Goal: Find specific page/section: Find specific page/section

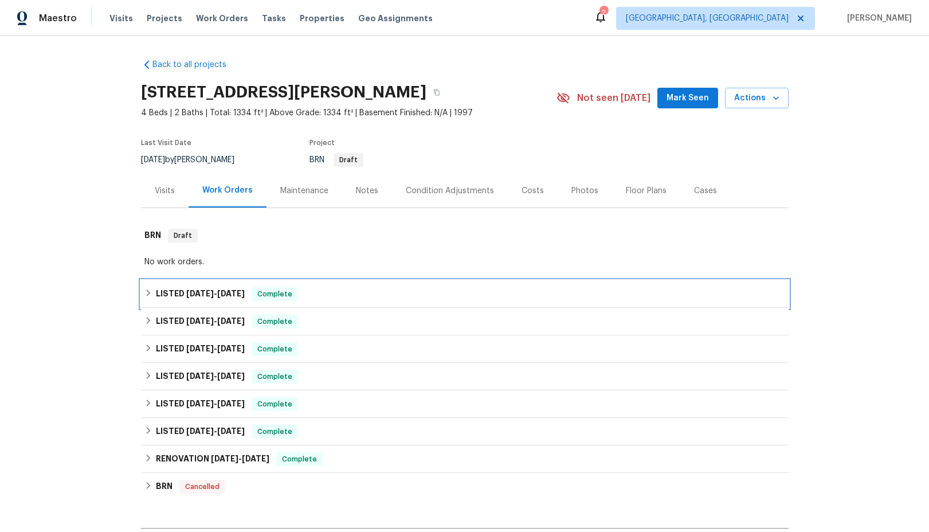
click at [151, 294] on icon at bounding box center [148, 293] width 8 height 8
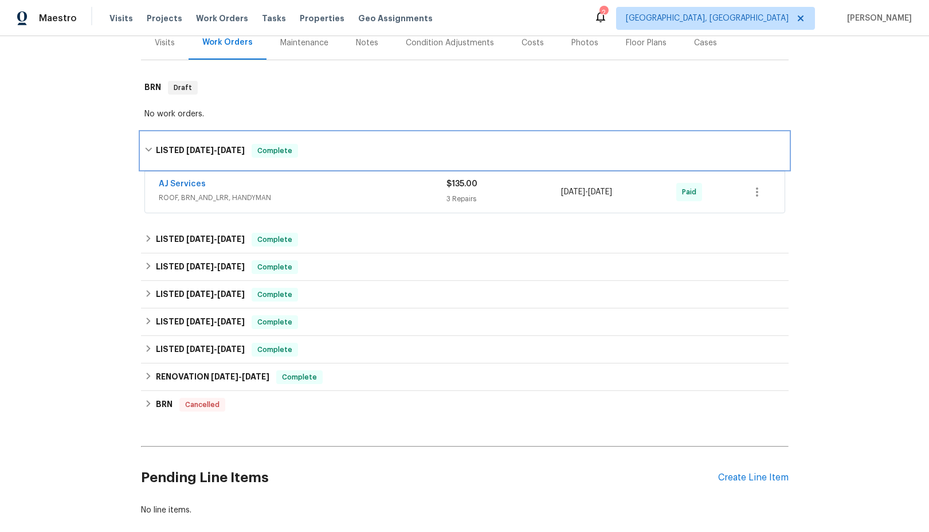
scroll to position [158, 0]
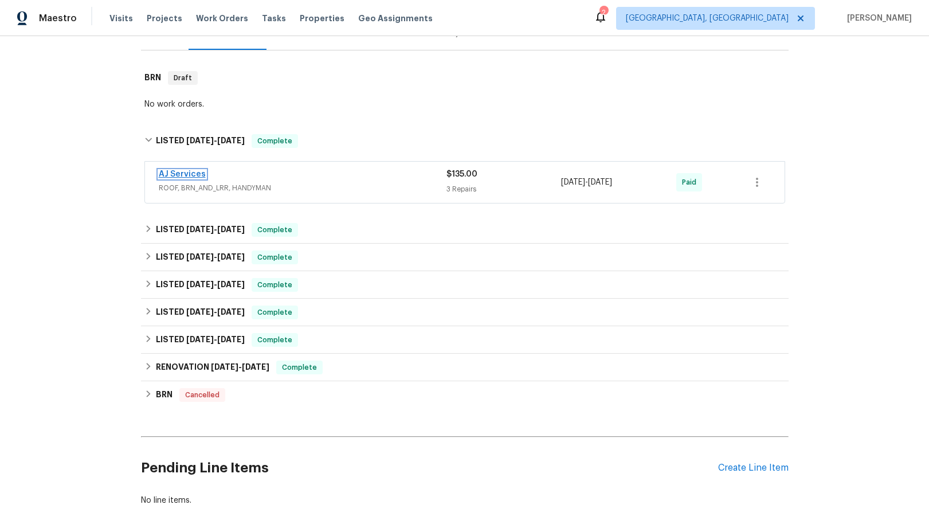
click at [182, 173] on link "AJ Services" at bounding box center [182, 174] width 47 height 8
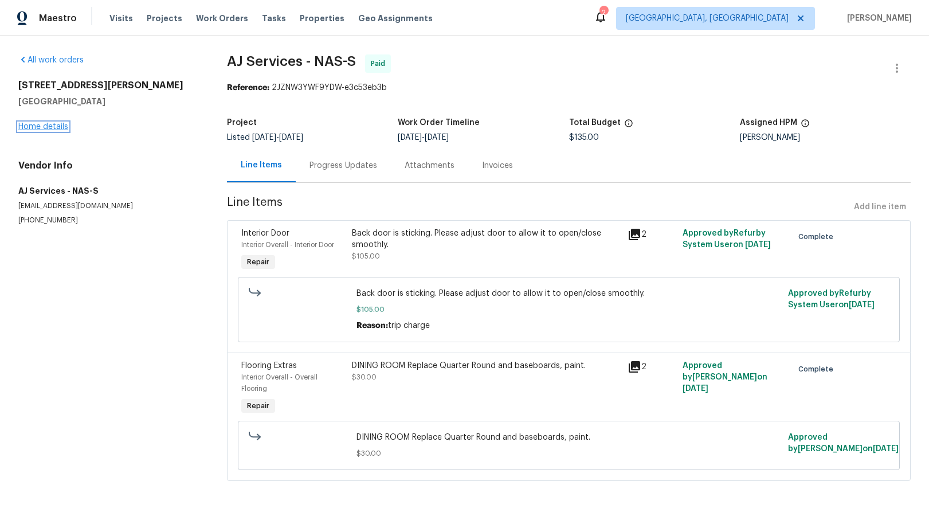
click at [53, 127] on link "Home details" at bounding box center [43, 127] width 50 height 8
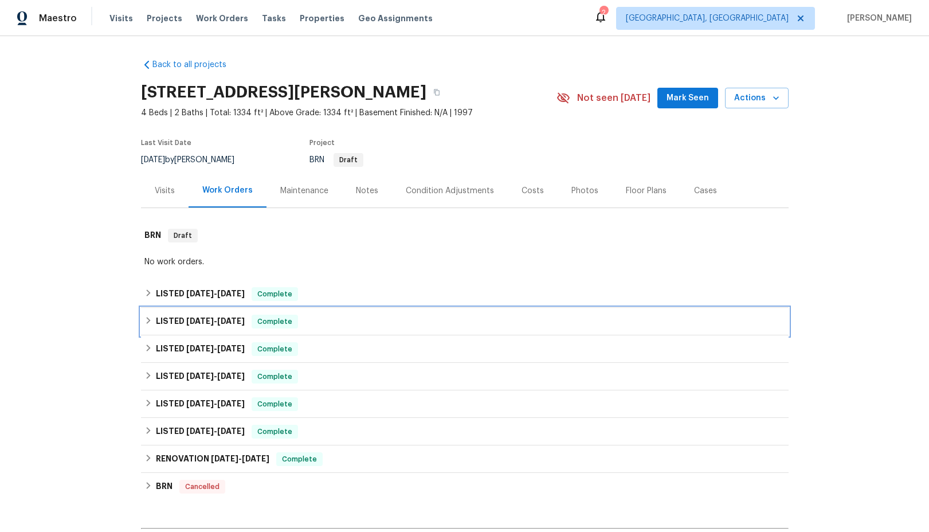
click at [148, 325] on div "LISTED 8/7/25 - 8/11/25 Complete" at bounding box center [464, 322] width 641 height 14
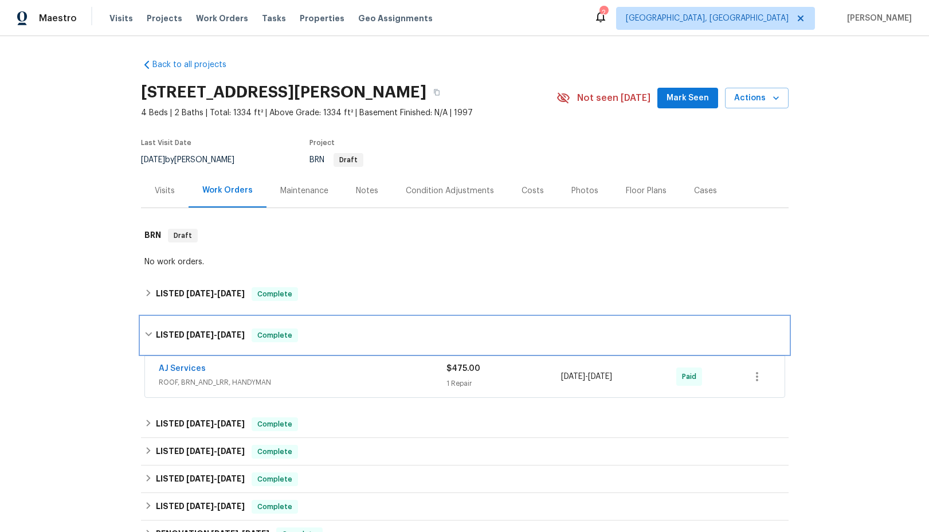
click at [150, 335] on icon at bounding box center [148, 334] width 8 height 8
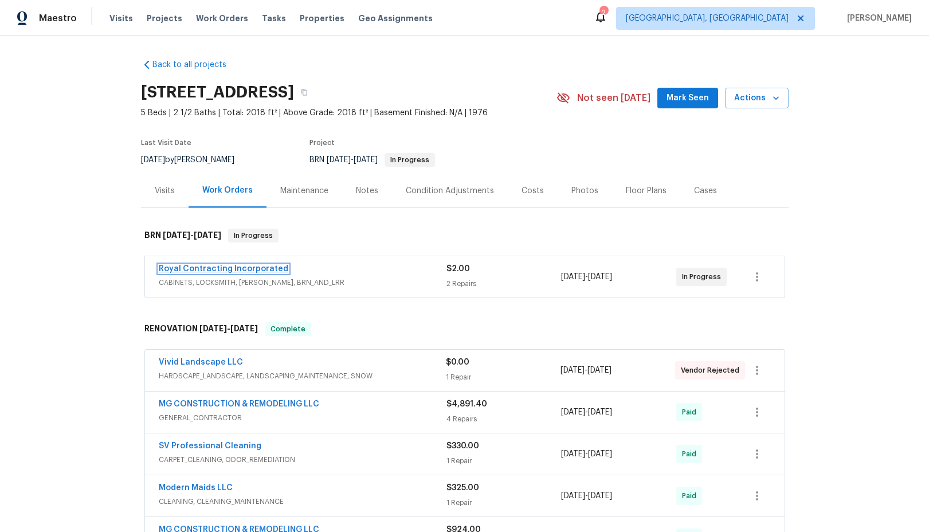
click at [209, 268] on link "Royal Contracting Incorporated" at bounding box center [224, 269] width 130 height 8
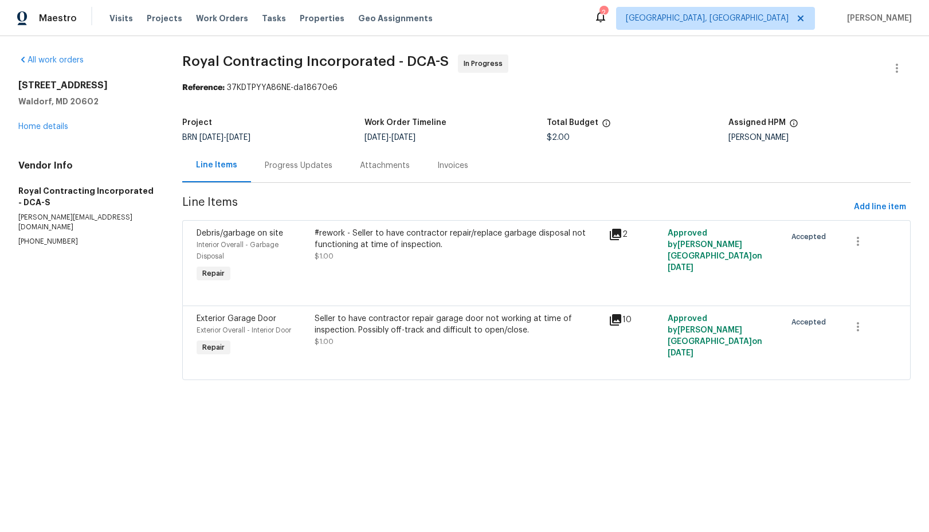
click at [307, 165] on div "Progress Updates" at bounding box center [299, 165] width 68 height 11
